Goal: Complete application form

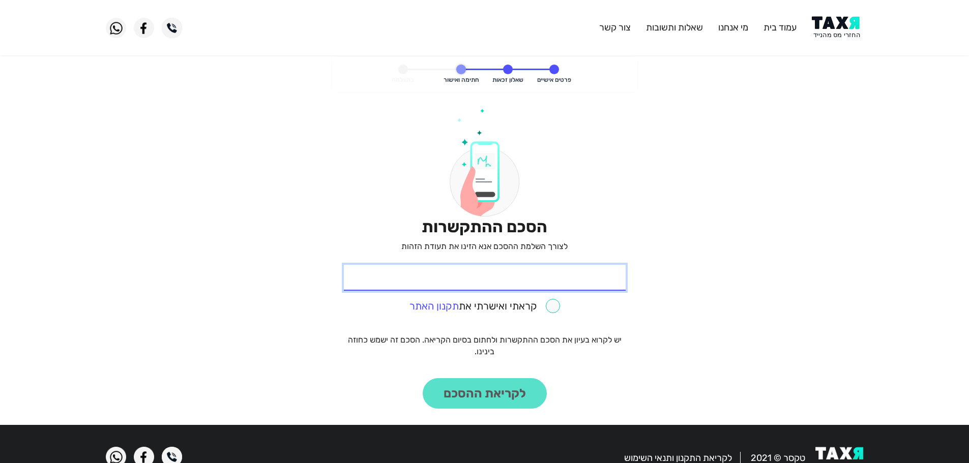
click at [592, 276] on input "* תעודת זהות" at bounding box center [485, 278] width 282 height 26
type input "037242872"
click at [552, 307] on input "checkbox" at bounding box center [485, 306] width 151 height 14
checkbox input "true"
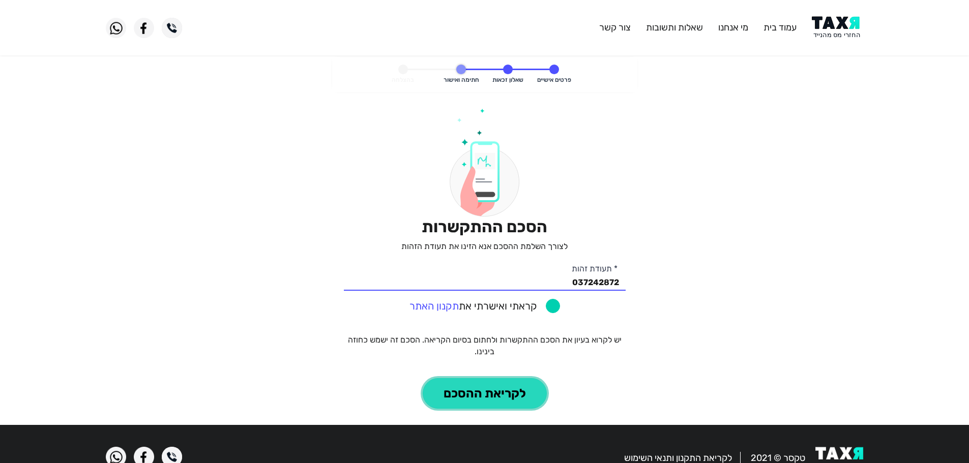
click at [490, 388] on button "לקריאת ההסכם" at bounding box center [485, 393] width 124 height 31
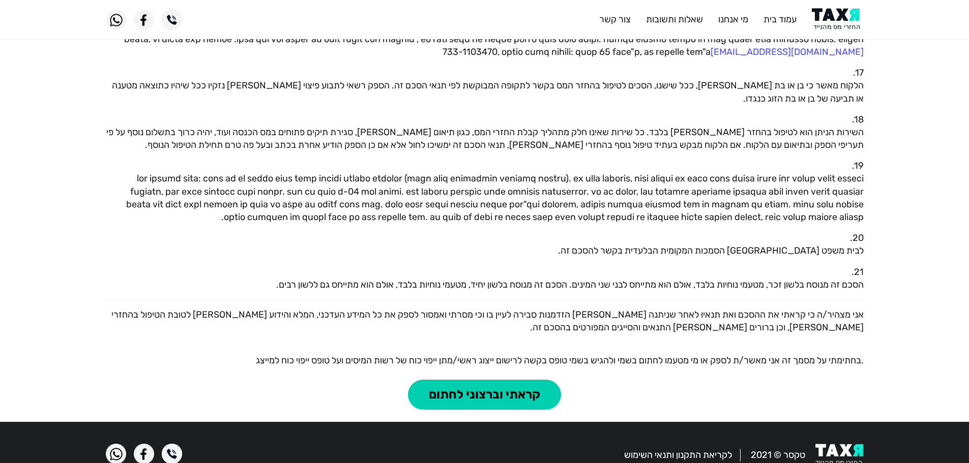
scroll to position [902, 0]
click at [485, 380] on button "קראתי וברצוני לחתום" at bounding box center [484, 395] width 153 height 31
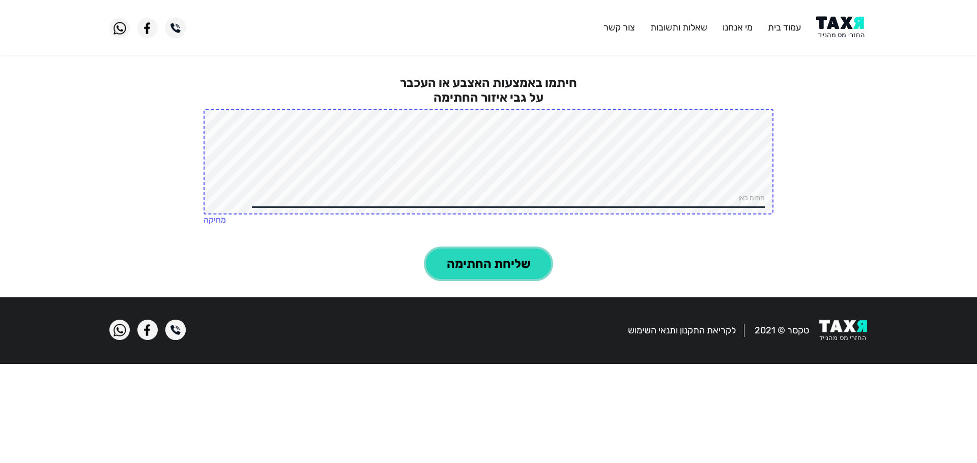
click at [482, 261] on button "שליחת החתימה" at bounding box center [488, 264] width 125 height 31
